Goal: Navigation & Orientation: Find specific page/section

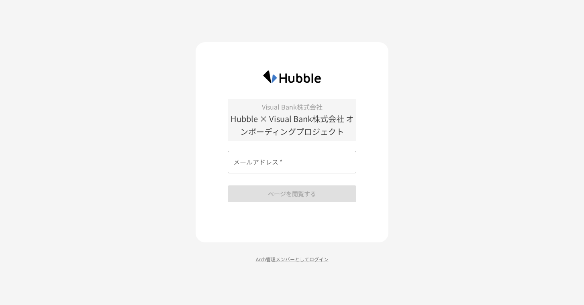
click at [322, 261] on p "Arch管理メンバーとしてログイン" at bounding box center [292, 259] width 193 height 8
click at [288, 262] on p "Arch管理メンバーとしてログイン" at bounding box center [292, 259] width 193 height 8
